Goal: Use online tool/utility

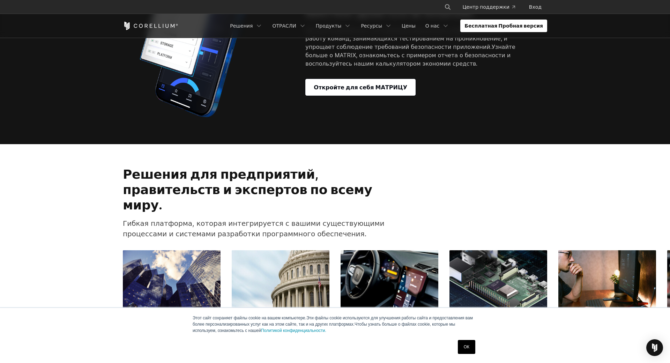
scroll to position [733, 0]
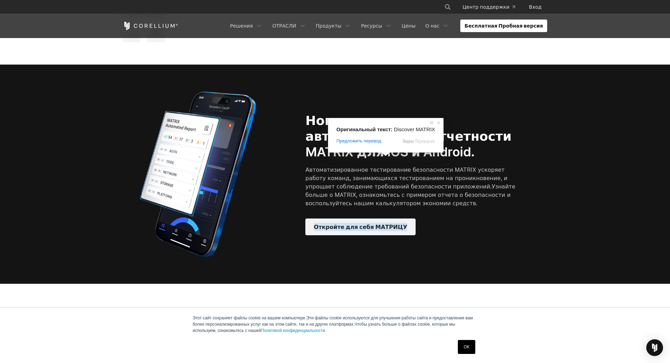
click at [373, 223] on ya-tr-span "Откройте для себя МАТРИЦУ" at bounding box center [361, 227] width 94 height 8
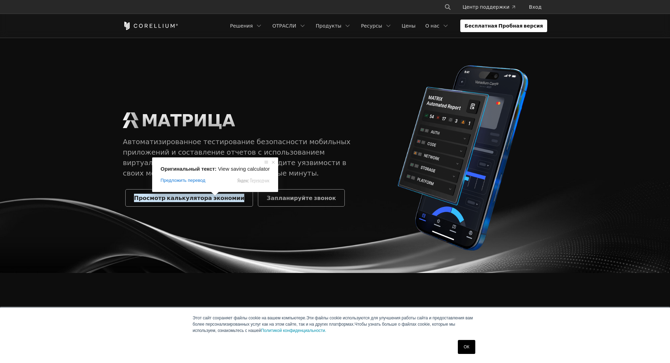
click at [214, 196] on span at bounding box center [214, 194] width 9 height 4
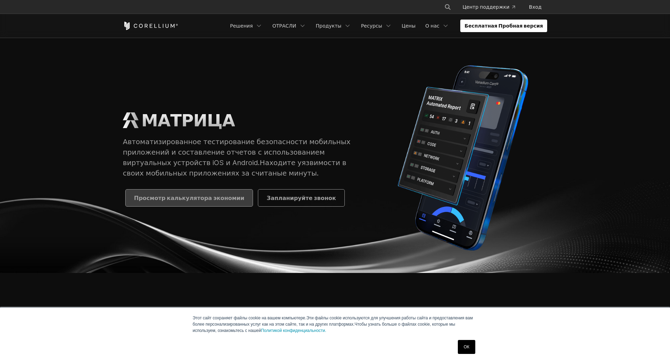
click at [195, 196] on ya-tr-span "Просмотр калькулятора экономии" at bounding box center [189, 198] width 110 height 8
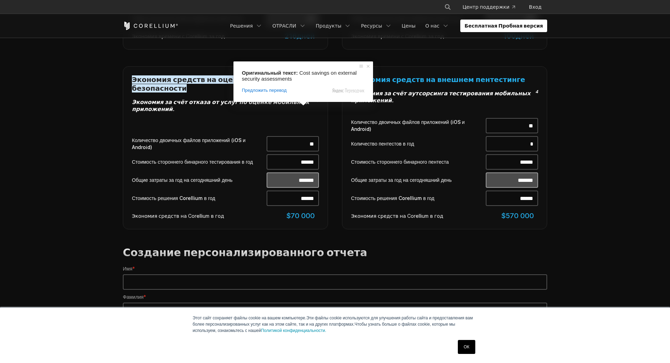
scroll to position [663, 0]
